Goal: Task Accomplishment & Management: Complete application form

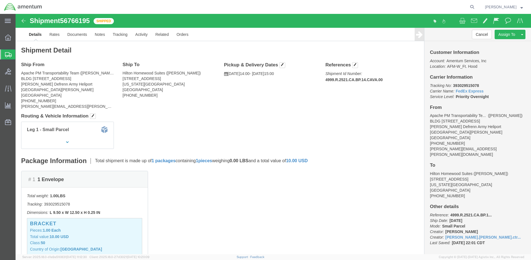
click at [0, 0] on span "Create Shipment" at bounding box center [0, 0] width 0 height 0
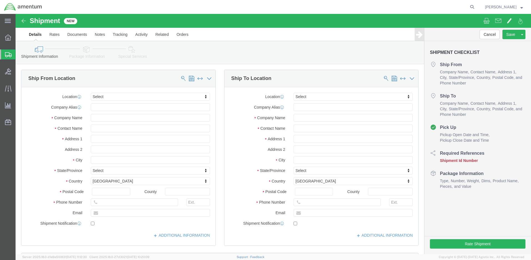
select select
click input "text"
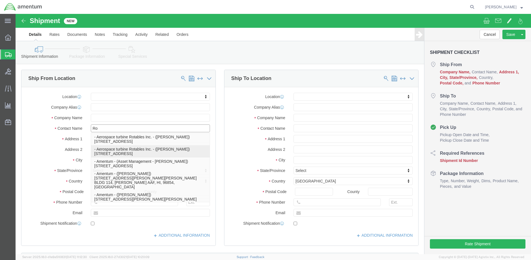
type input "Ron"
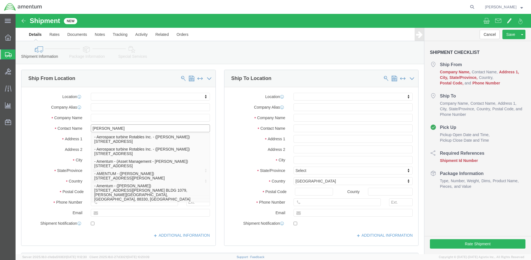
click p "- Amentum - (Ron Pineda***) BLDG 736 Longbow Drive, Yoakum Defrenn Army Helipor…"
select select "TX"
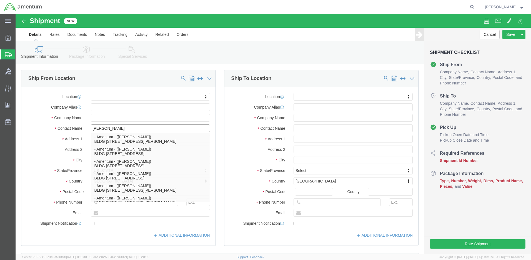
scroll to position [167, 0]
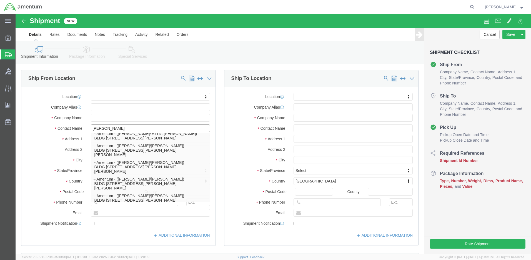
type input "Ron Pineda"
click label "Address 1"
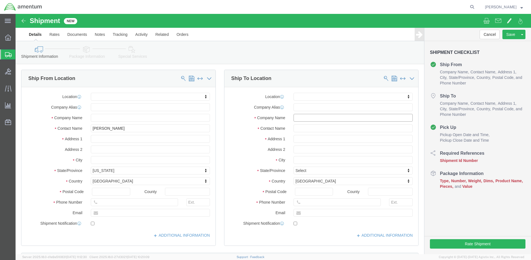
click input "text"
paste input "AMCOM Field Maintenance Directorate"
type input "AMCOM Field Maintenance Directorate"
click input "text"
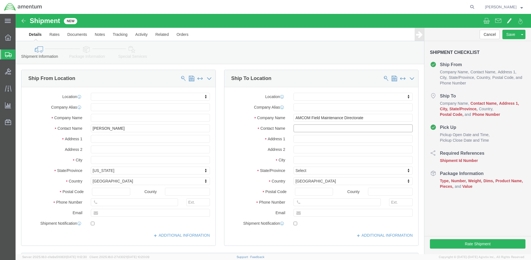
paste input "Lester (Rob) Day"
type input "Lester (Rob) Day"
click input "text"
paste input "Water’s Edge the Strand"
type input "Water’s Edge the Strand"
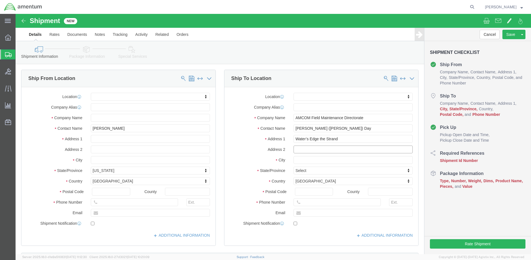
click input "text"
paste input "63 The Strand"
type input "63 The Strand"
click input "text"
paste input "North Ward QLD"
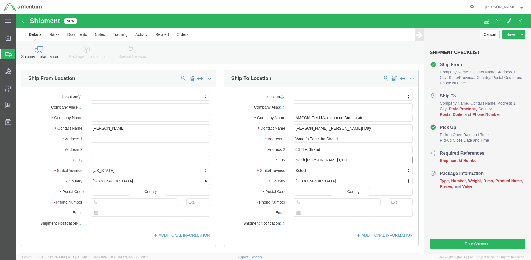
type input "North Ward QLD"
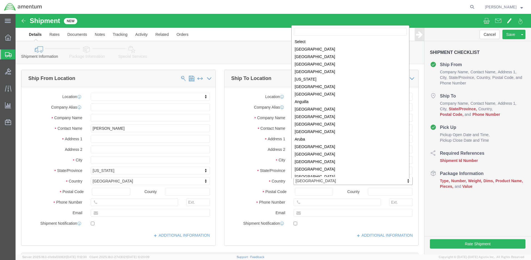
click body "Shipment New Details Rates Documents Notes Tracking Activity Related Orders Can…"
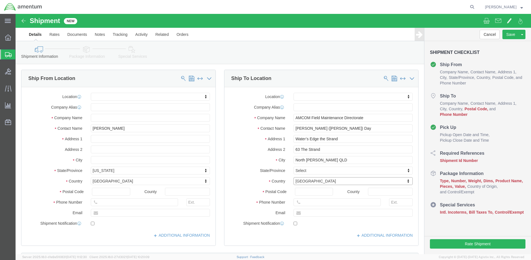
click body "Shipment New Details Rates Documents Notes Tracking Activity Related Orders Can…"
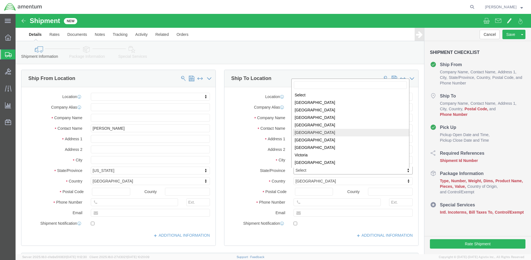
select select "QLD"
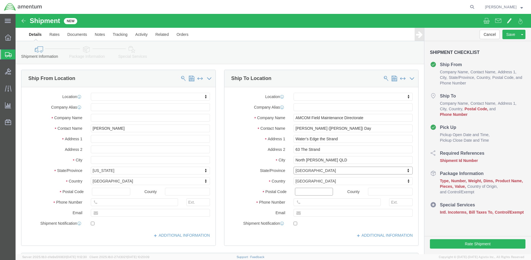
click input "Postal Code"
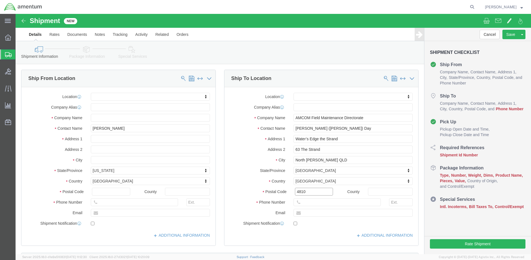
type input "4810"
click input "text"
paste input "254-291-6689"
type input "254-291-6689"
click input "AMCOM Field Maintenance Directorate"
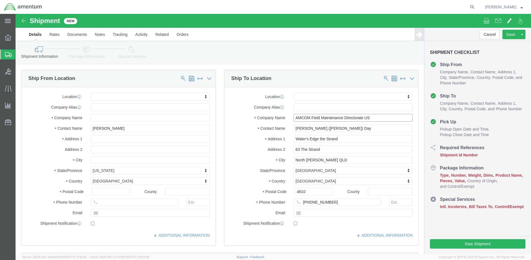
type input "AMCOM Field Maintenance Directorate US"
